Goal: Register for event/course

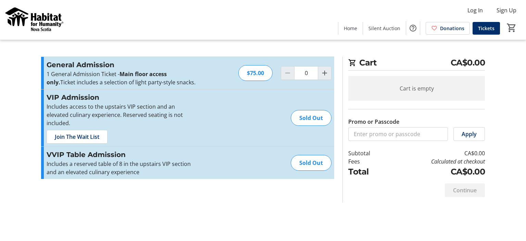
click at [78, 100] on h3 "VIP Admission" at bounding box center [122, 97] width 150 height 10
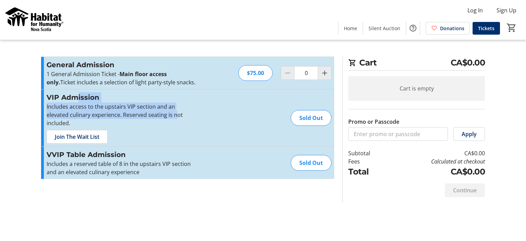
drag, startPoint x: 78, startPoint y: 100, endPoint x: 152, endPoint y: 118, distance: 75.8
click at [152, 118] on div "VIP Admission Includes access to the upstairs VIP section and an elevated culin…" at bounding box center [122, 117] width 150 height 51
click at [152, 118] on p "Includes access to the upstairs VIP section and an elevated culinary experience…" at bounding box center [122, 114] width 150 height 25
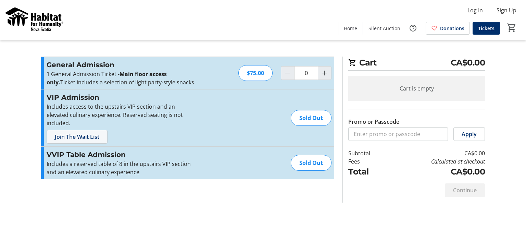
click at [82, 133] on span "Join The Wait List" at bounding box center [77, 137] width 45 height 8
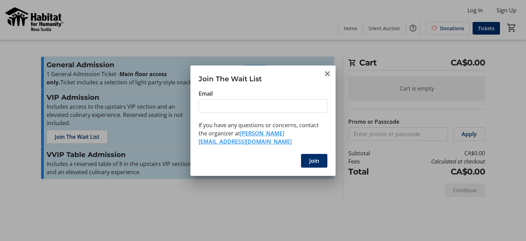
click at [330, 77] on mat-icon "Close" at bounding box center [327, 74] width 8 height 8
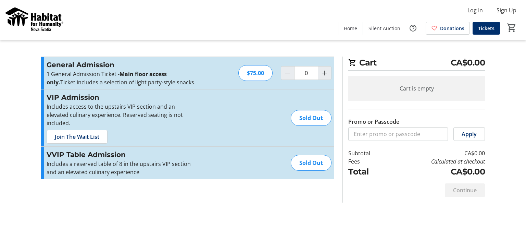
click at [306, 116] on div "Sold Out" at bounding box center [311, 118] width 41 height 16
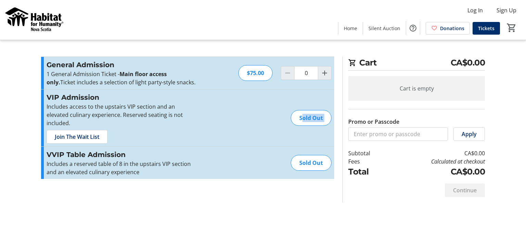
click at [306, 116] on div "Sold Out" at bounding box center [311, 118] width 41 height 16
click at [486, 141] on section "Cart CA$0.00 Cart is empty Promo or Passcode Apply Subtotal CA$0.00 Fees Calcul…" at bounding box center [413, 130] width 151 height 146
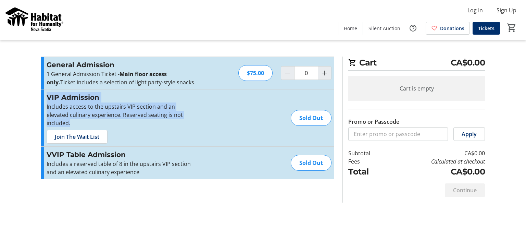
drag, startPoint x: 196, startPoint y: 115, endPoint x: 36, endPoint y: 95, distance: 161.6
click at [36, 95] on tr-checkout-feature-upsell-ui "Cart CA$0.00 Cart is empty Promo or Passcode Apply Subtotal CA$0.00 Fees Calcul…" at bounding box center [263, 120] width 526 height 241
copy div "VIP Admission Includes access to the upstairs VIP section and an elevated culin…"
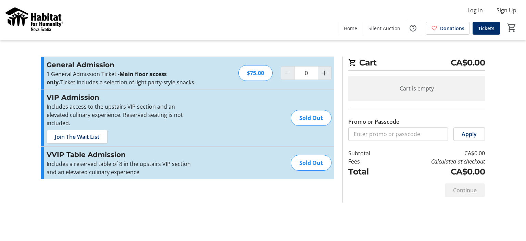
click at [15, 157] on tr-checkout-feature-upsell-ui "Cart CA$0.00 Cart is empty Promo or Passcode Apply Subtotal CA$0.00 Fees Calcul…" at bounding box center [263, 120] width 526 height 241
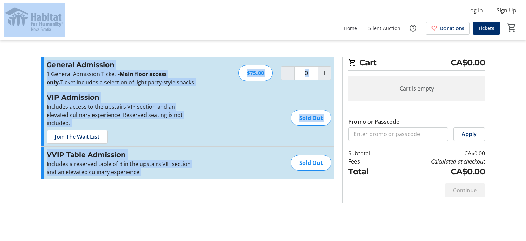
drag, startPoint x: 281, startPoint y: 163, endPoint x: 83, endPoint y: 38, distance: 234.4
click at [83, 38] on mat-sidenav-content "Log In Sign Up Home Silent Auction Donations Tickets 0 Home Silent Auction Dona…" at bounding box center [263, 120] width 526 height 241
click at [83, 38] on div "Log In Sign Up Home Silent Auction Donations Tickets 0" at bounding box center [263, 20] width 526 height 40
drag, startPoint x: 1, startPoint y: 2, endPoint x: 194, endPoint y: 217, distance: 288.7
click at [194, 217] on mat-sidenav-content "Log In Sign Up Home Silent Auction Donations Tickets 0 Home Silent Auction Dona…" at bounding box center [263, 120] width 526 height 241
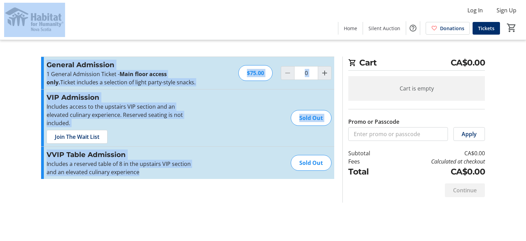
click at [260, 10] on div "Log In Sign Up Home Silent Auction Donations Tickets 0" at bounding box center [263, 20] width 526 height 40
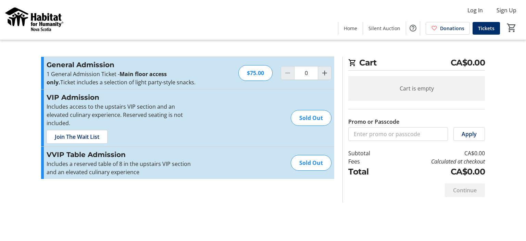
click at [260, 10] on div "Log In Sign Up Home Silent Auction Donations Tickets 0" at bounding box center [263, 20] width 526 height 40
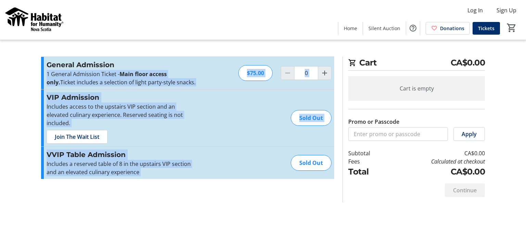
drag, startPoint x: 257, startPoint y: 218, endPoint x: 165, endPoint y: -32, distance: 265.2
click at [165, 0] on html "Log In Sign Up Home Silent Auction Donations Tickets 0 Home Silent Auction Dona…" at bounding box center [263, 120] width 526 height 241
click at [286, 58] on div "General Admission 1 General Admission Ticket - Main floor access only. Ticket i…" at bounding box center [187, 73] width 293 height 32
